Goal: Task Accomplishment & Management: Complete application form

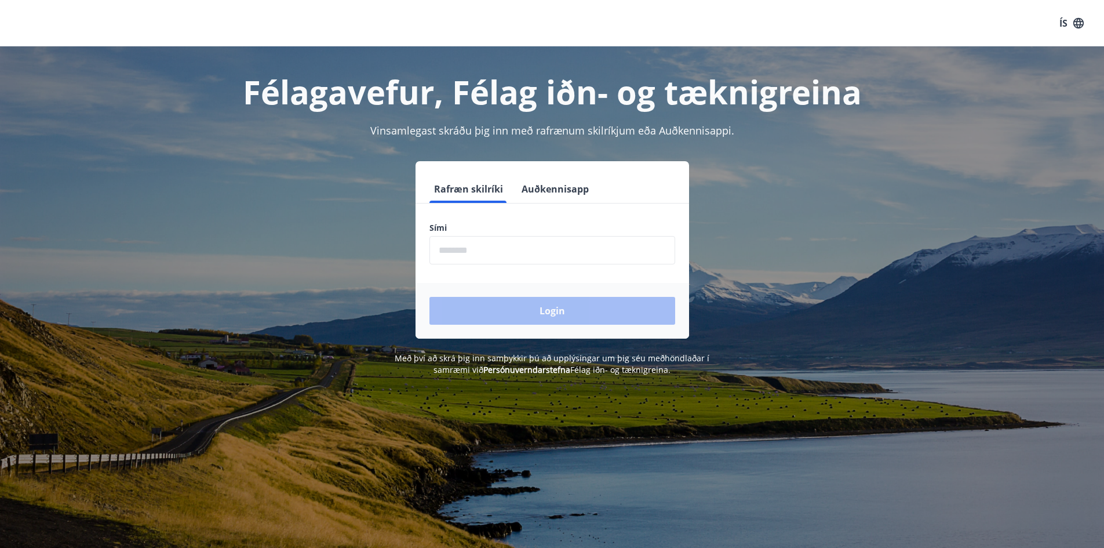
click at [556, 248] on input "phone" at bounding box center [553, 250] width 246 height 28
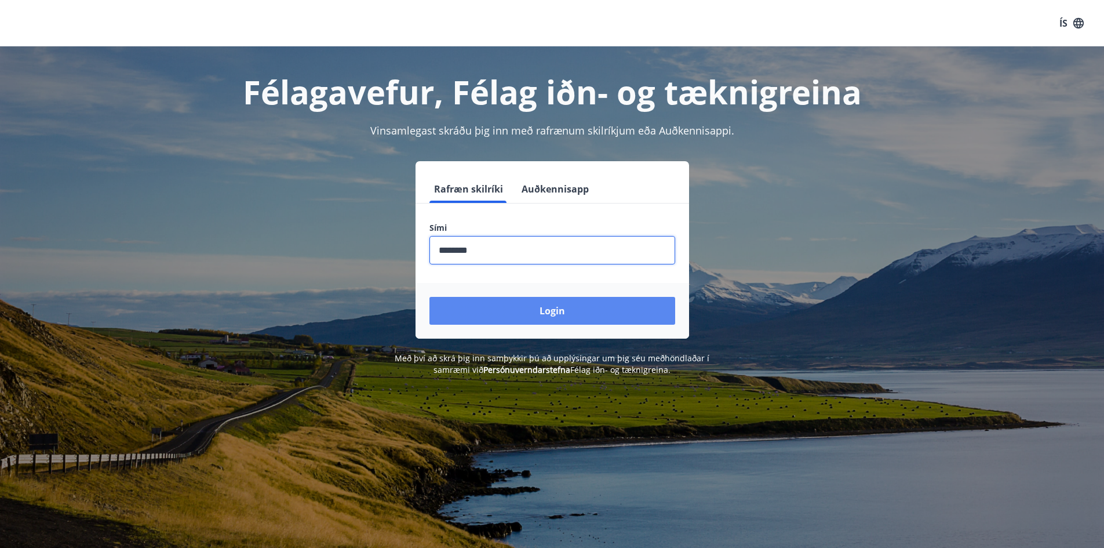
type input "********"
click at [550, 315] on button "Login" at bounding box center [553, 311] width 246 height 28
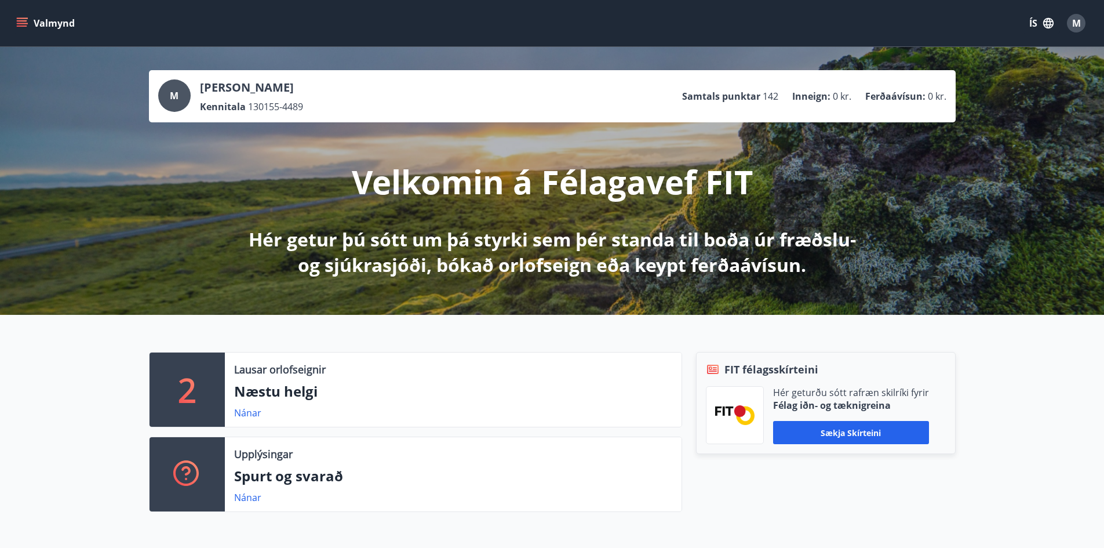
click at [21, 27] on icon "menu" at bounding box center [22, 23] width 12 height 12
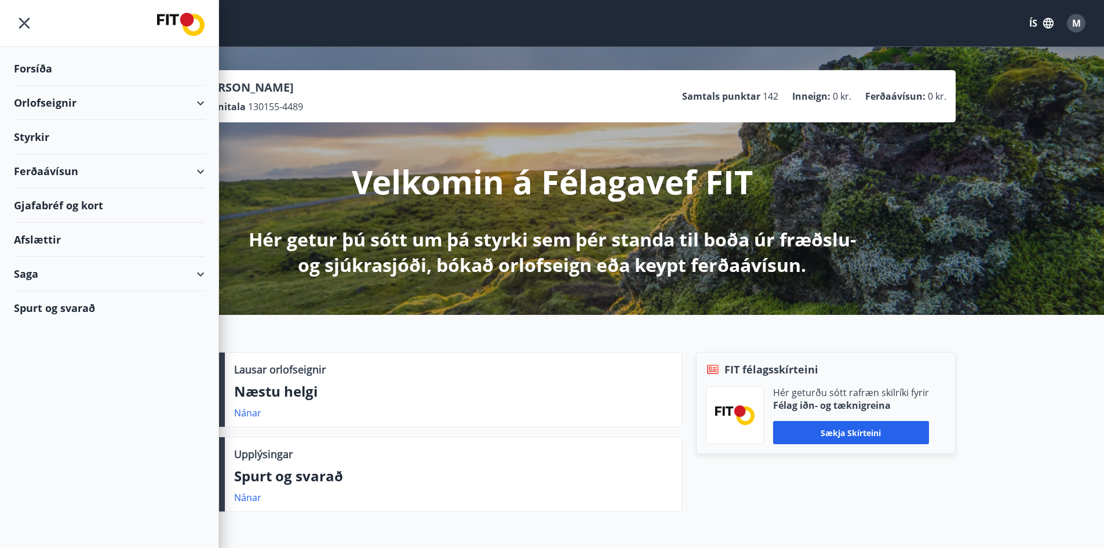
click at [71, 144] on div "Styrkir" at bounding box center [109, 137] width 191 height 34
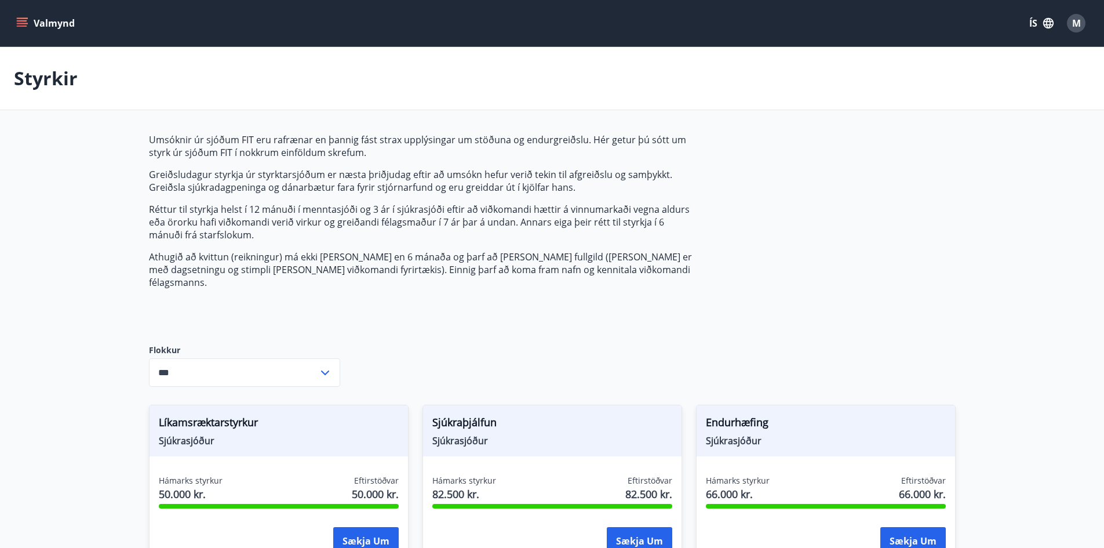
type input "***"
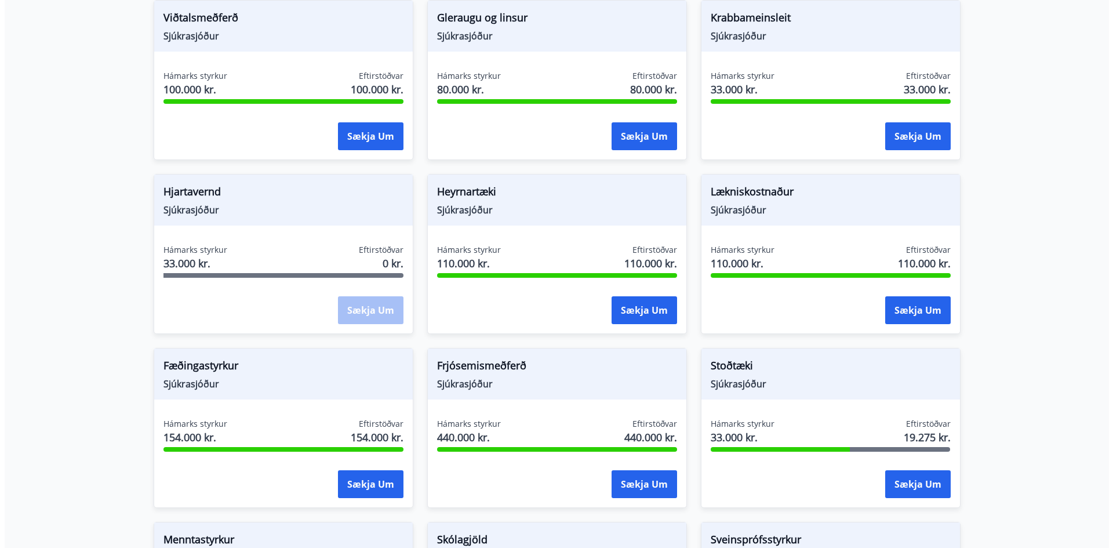
scroll to position [463, 0]
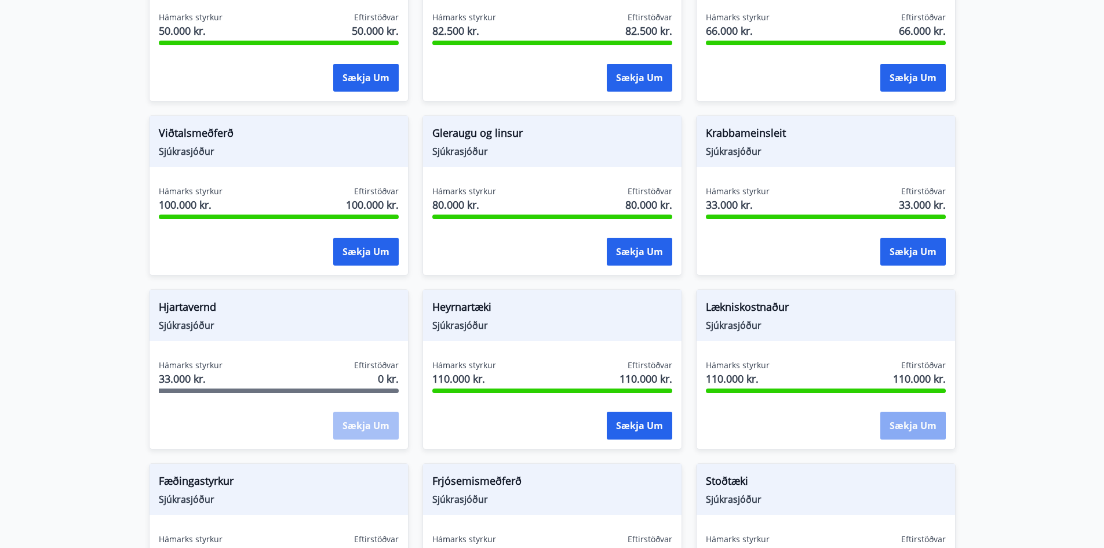
click at [912, 413] on button "Sækja um" at bounding box center [914, 426] width 66 height 28
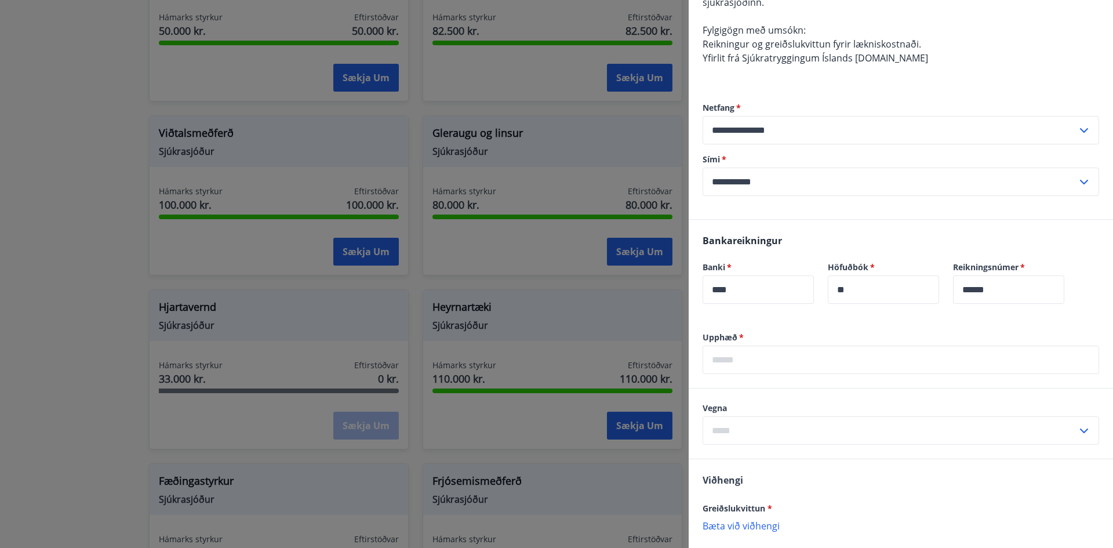
scroll to position [232, 0]
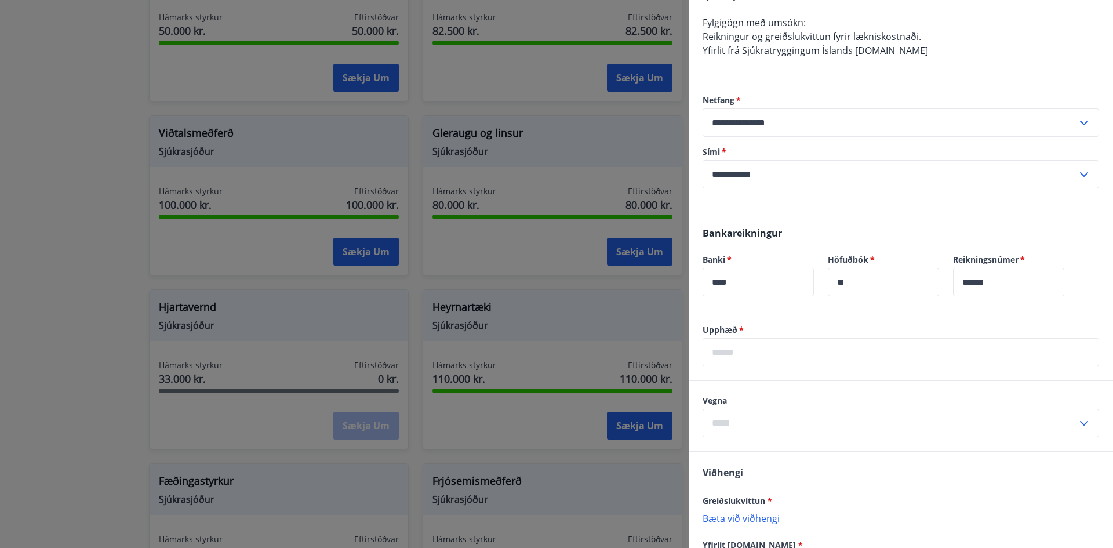
click at [764, 354] on input "text" at bounding box center [901, 352] width 397 height 28
type input "*****"
click at [769, 425] on input "text" at bounding box center [890, 423] width 374 height 28
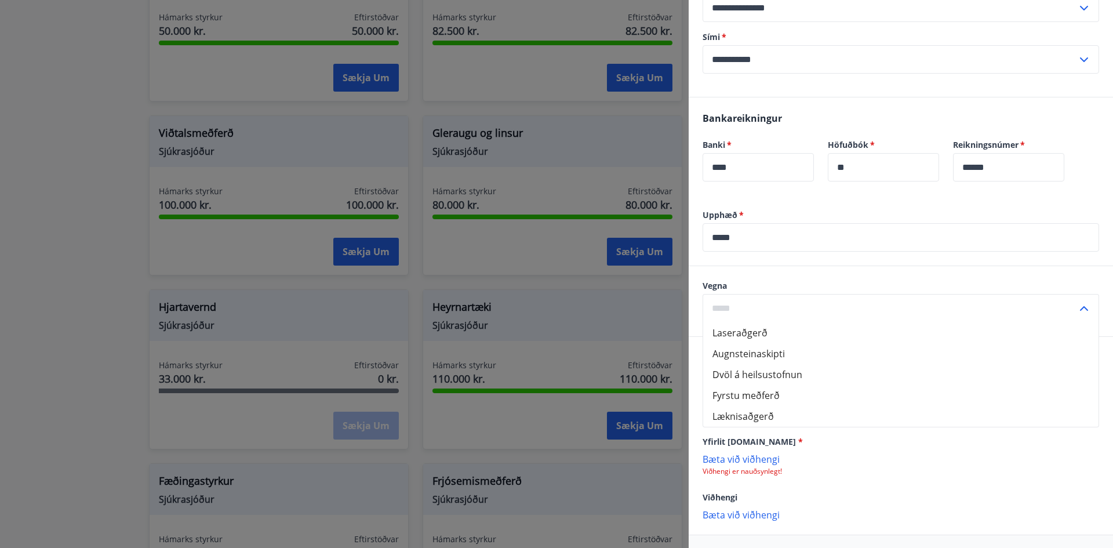
scroll to position [348, 0]
click at [763, 281] on label "Vegna" at bounding box center [901, 285] width 397 height 12
click at [843, 278] on div "Vegna Laseraðgerð Augnsteinaskipti Dvöl á heilsustofnun Fyrstu meðferð Læknisað…" at bounding box center [901, 300] width 424 height 70
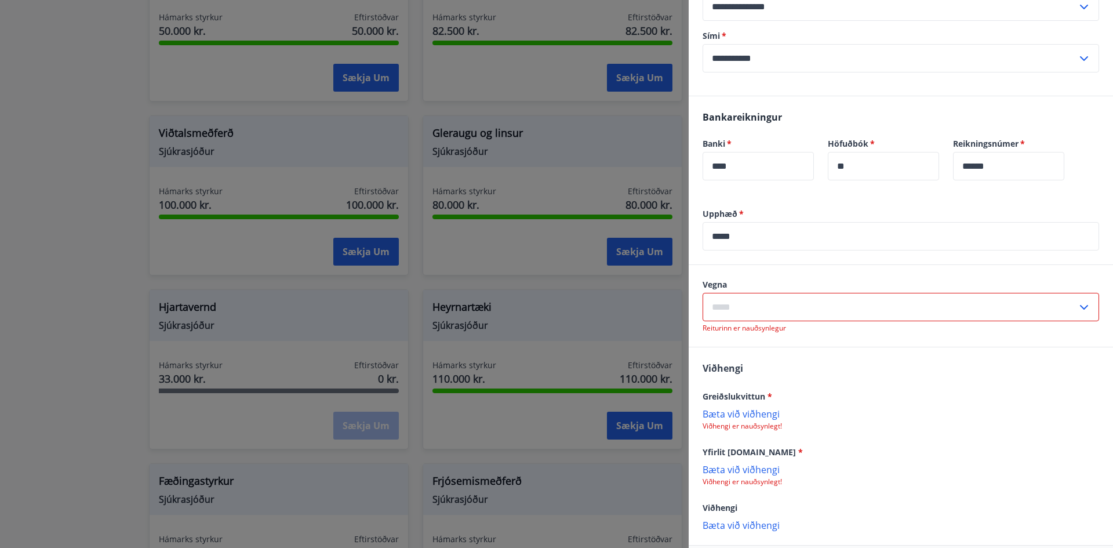
click at [813, 306] on input "text" at bounding box center [890, 307] width 374 height 28
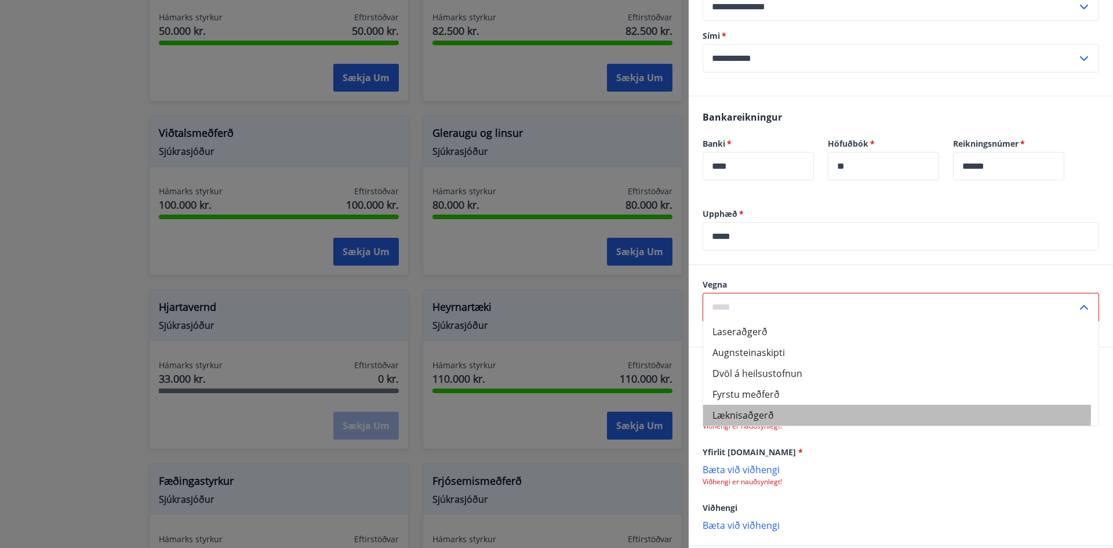
click at [803, 413] on li "Læknisaðgerð" at bounding box center [900, 415] width 395 height 21
type input "**********"
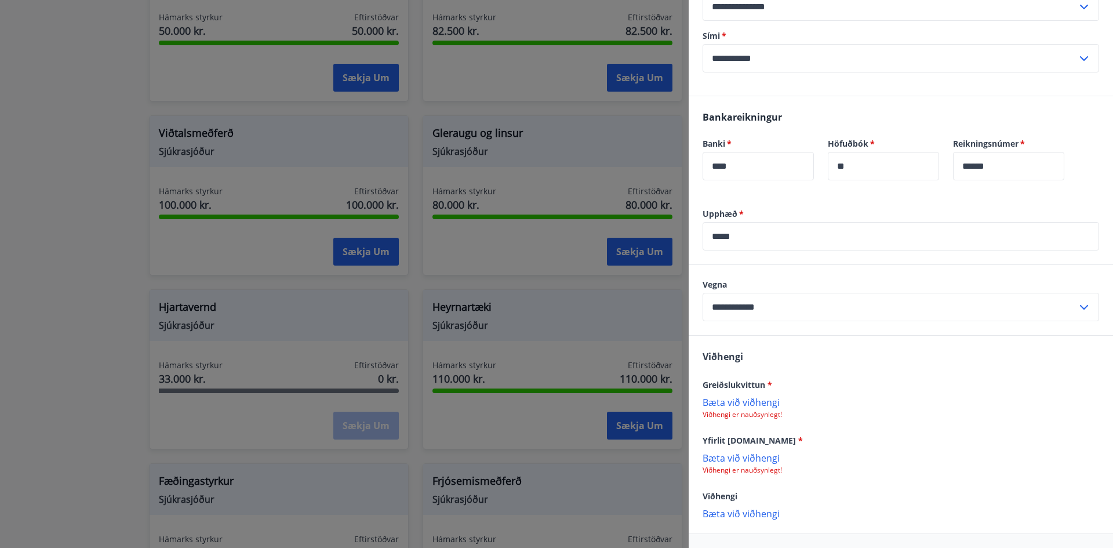
click at [939, 432] on div "Viðhengi Greiðslukvittun * Bæta við viðhengi Viðhengi er nauðsynlegt! Yfirlit s…" at bounding box center [901, 434] width 424 height 197
click at [754, 407] on p "Bæta við viðhengi" at bounding box center [901, 402] width 397 height 12
drag, startPoint x: 984, startPoint y: 442, endPoint x: 968, endPoint y: 442, distance: 16.8
click at [984, 442] on div "Yfirlit sjukra.is *" at bounding box center [901, 441] width 397 height 14
click at [741, 471] on p "Viðhengi er nauðsynlegt!" at bounding box center [901, 471] width 397 height 9
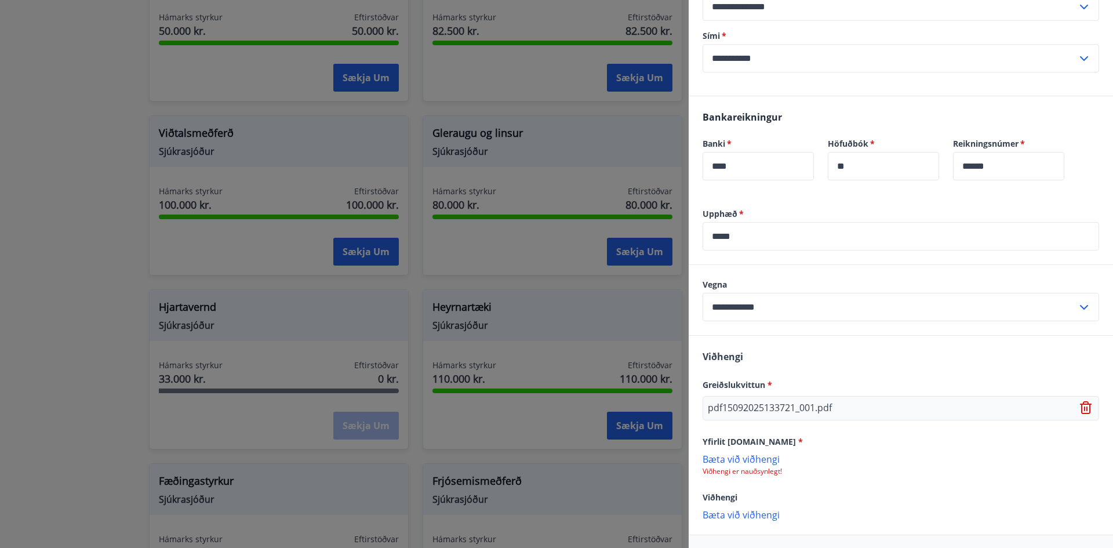
click at [744, 464] on p "Bæta við viðhengi" at bounding box center [901, 459] width 397 height 12
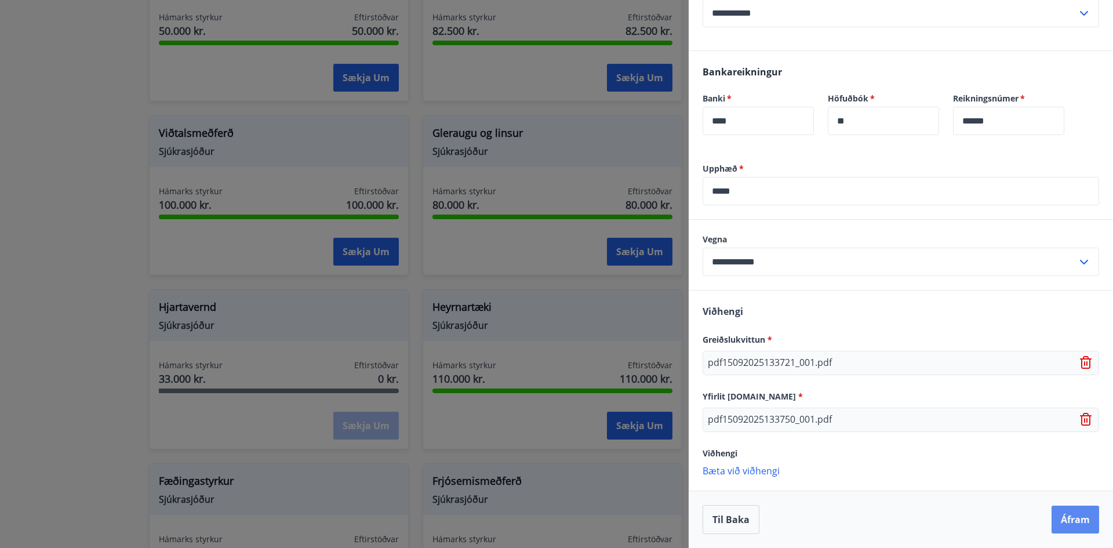
click at [1067, 509] on button "Áfram" at bounding box center [1076, 520] width 48 height 28
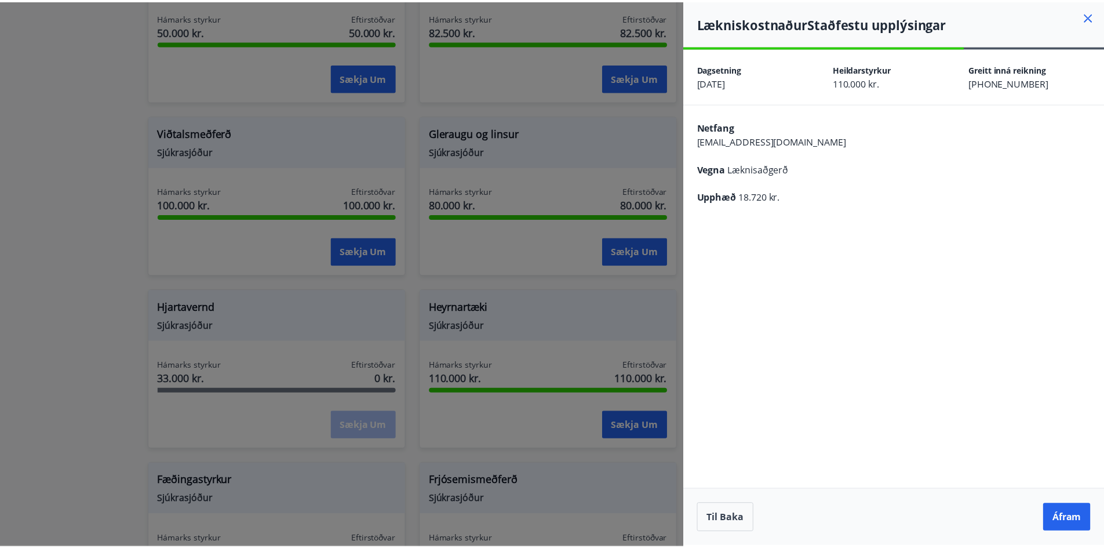
scroll to position [0, 0]
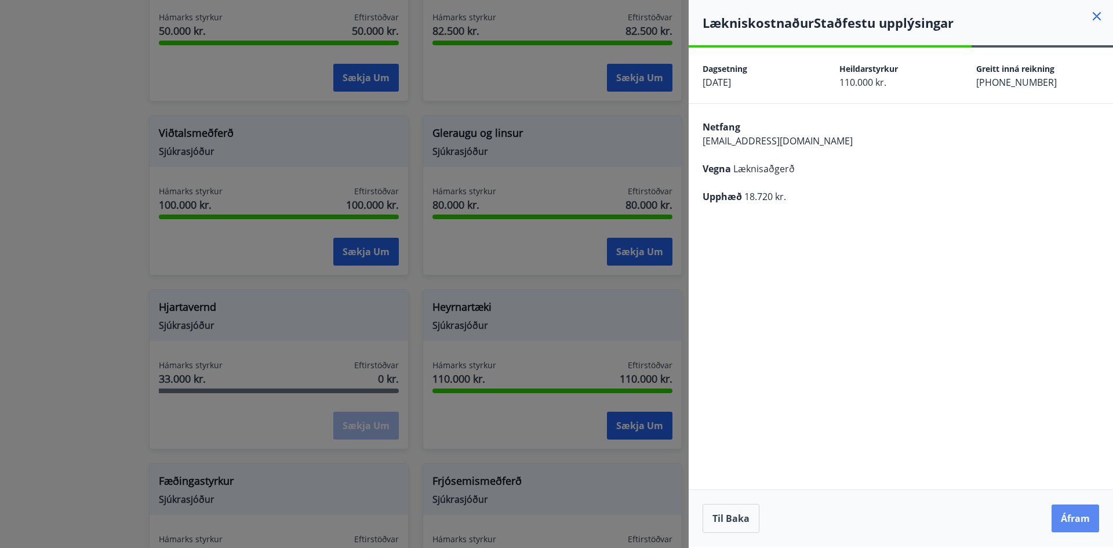
click at [1085, 519] on button "Áfram" at bounding box center [1076, 518] width 48 height 28
click at [1079, 523] on button "Áfram" at bounding box center [1076, 518] width 48 height 28
click at [729, 523] on button "Til baka" at bounding box center [731, 518] width 57 height 29
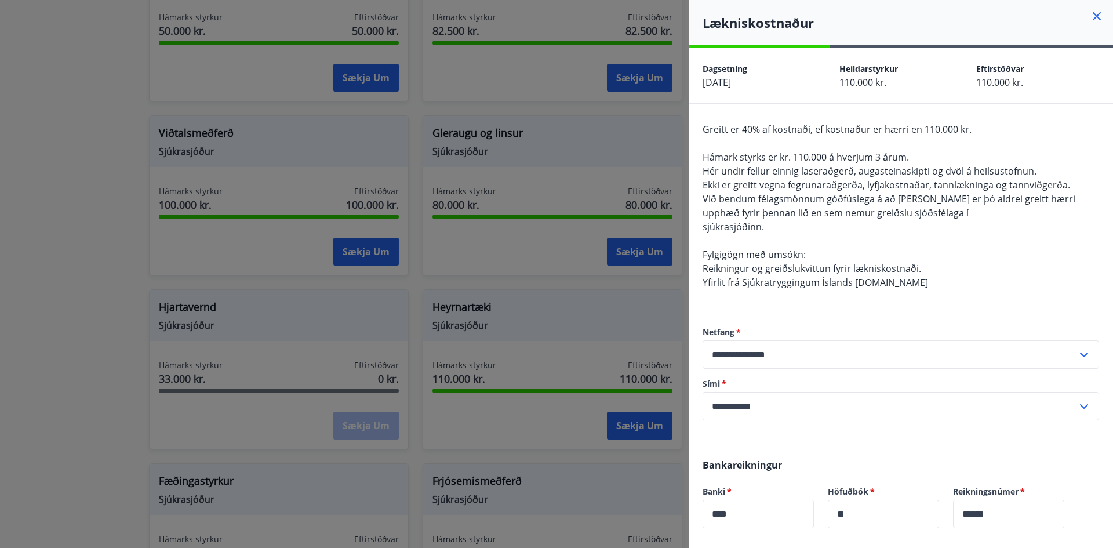
click at [1090, 16] on icon at bounding box center [1097, 16] width 14 height 14
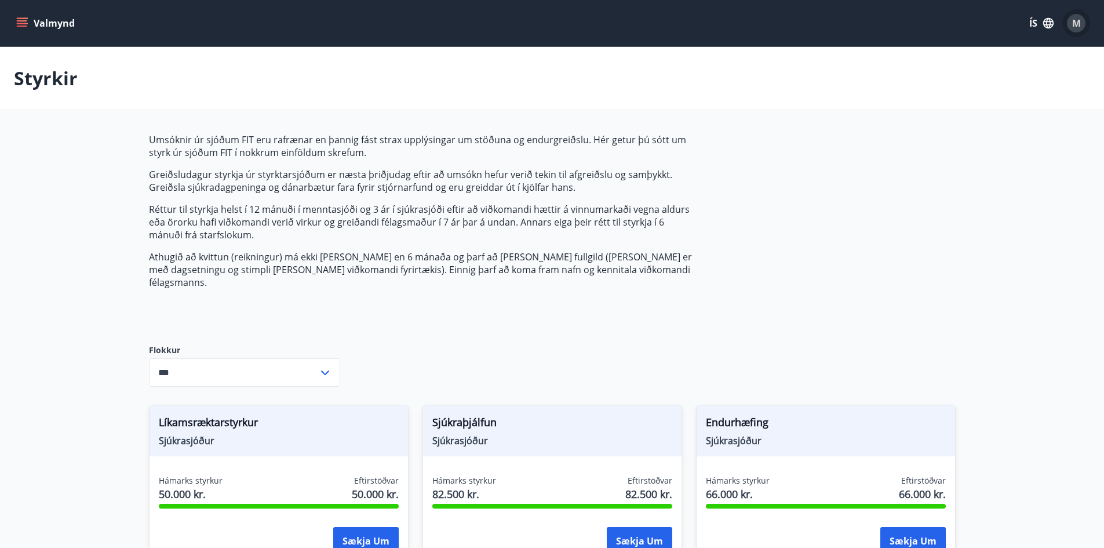
click at [1072, 26] on span "M" at bounding box center [1076, 23] width 9 height 13
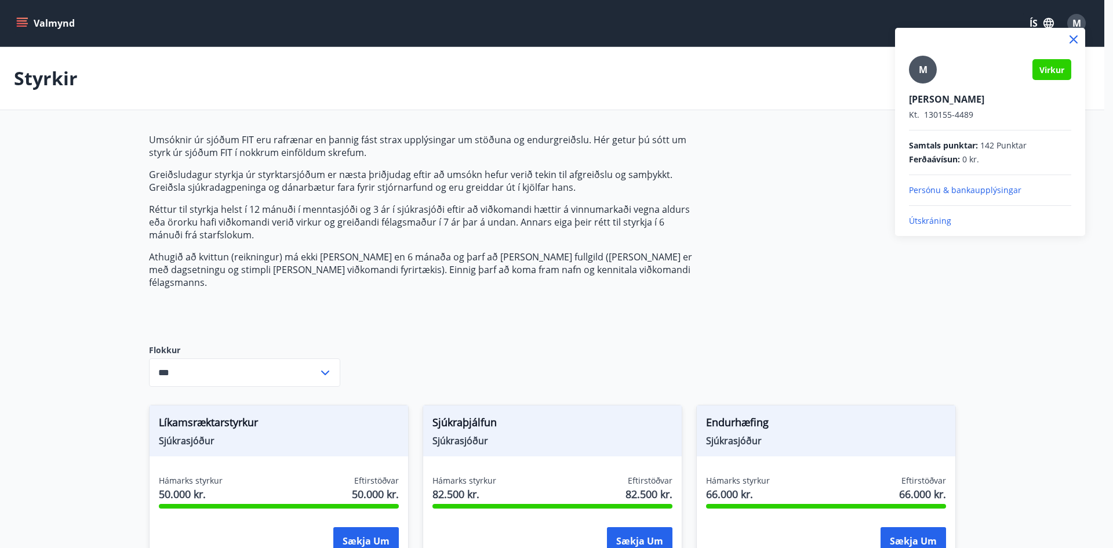
click at [935, 220] on p "Útskráning" at bounding box center [990, 221] width 162 height 12
click at [794, 303] on div at bounding box center [556, 274] width 1113 height 548
